Goal: Information Seeking & Learning: Understand process/instructions

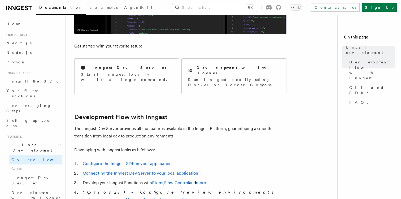
scroll to position [125, 0]
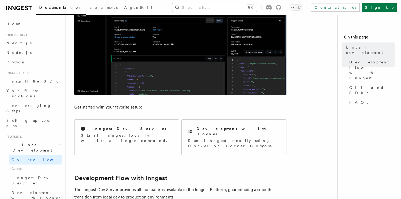
click at [204, 3] on button "Search... ⌘K" at bounding box center [214, 7] width 85 height 8
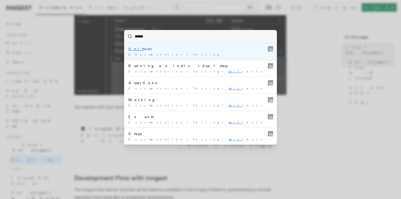
type input "*******"
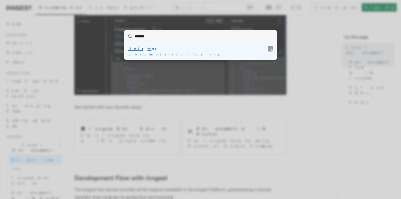
click at [135, 49] on div "Unit te sts" at bounding box center [200, 48] width 144 height 5
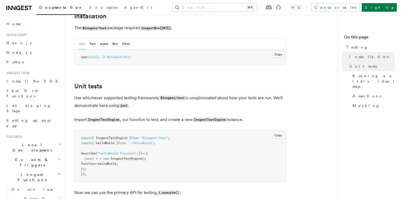
scroll to position [134, 0]
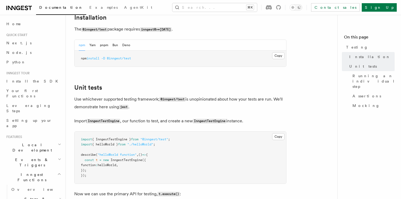
click at [82, 60] on span "npm" at bounding box center [84, 58] width 6 height 4
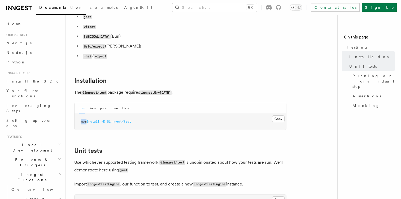
scroll to position [0, 0]
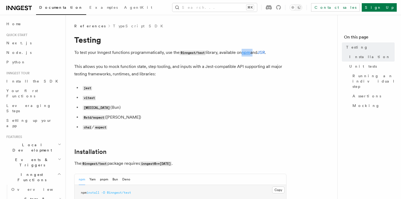
drag, startPoint x: 254, startPoint y: 52, endPoint x: 245, endPoint y: 52, distance: 9.3
click at [245, 52] on p "To test your Inngest functions programmatically, use the @inngest/test library,…" at bounding box center [180, 53] width 212 height 8
copy p "npm"
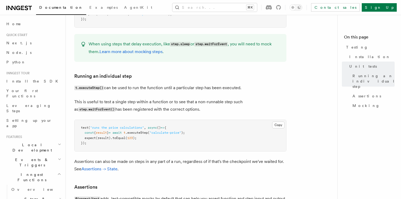
scroll to position [443, 0]
